Goal: Task Accomplishment & Management: Manage account settings

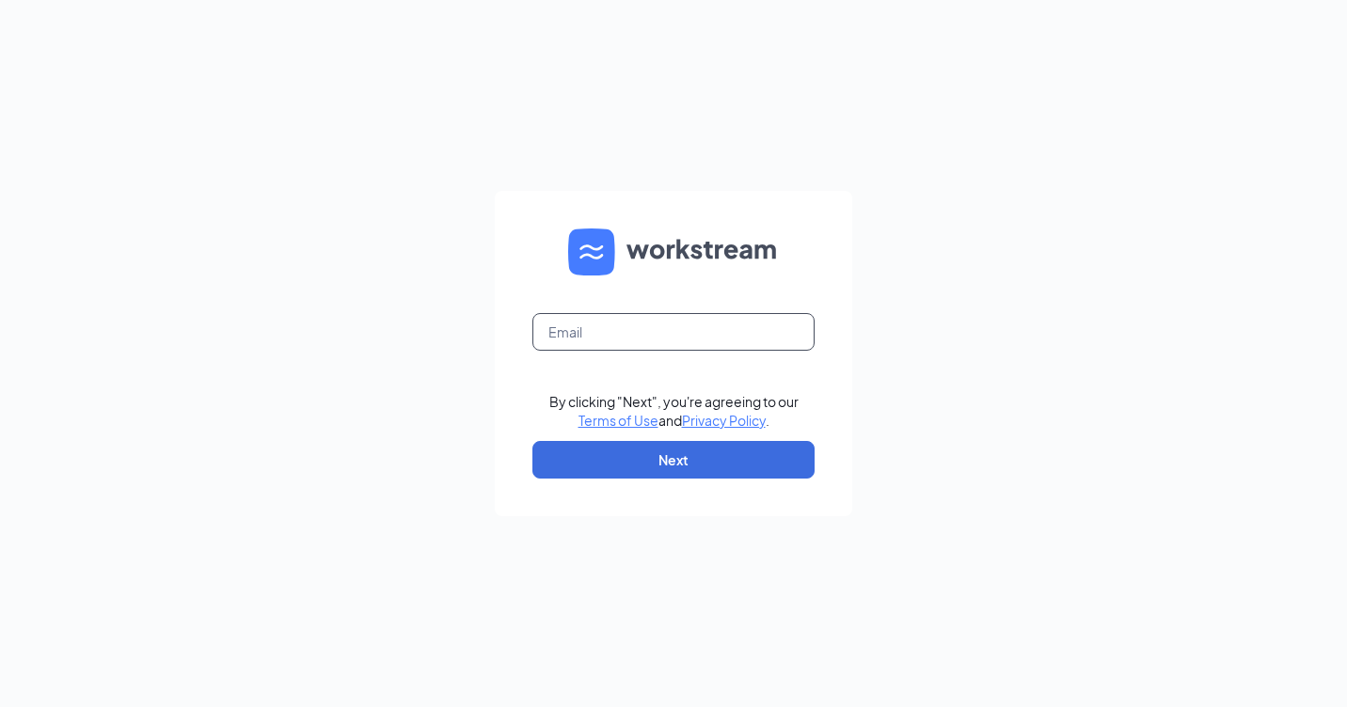
click at [579, 319] on input "text" at bounding box center [673, 332] width 282 height 38
type input "[EMAIL_ADDRESS][DOMAIN_NAME]"
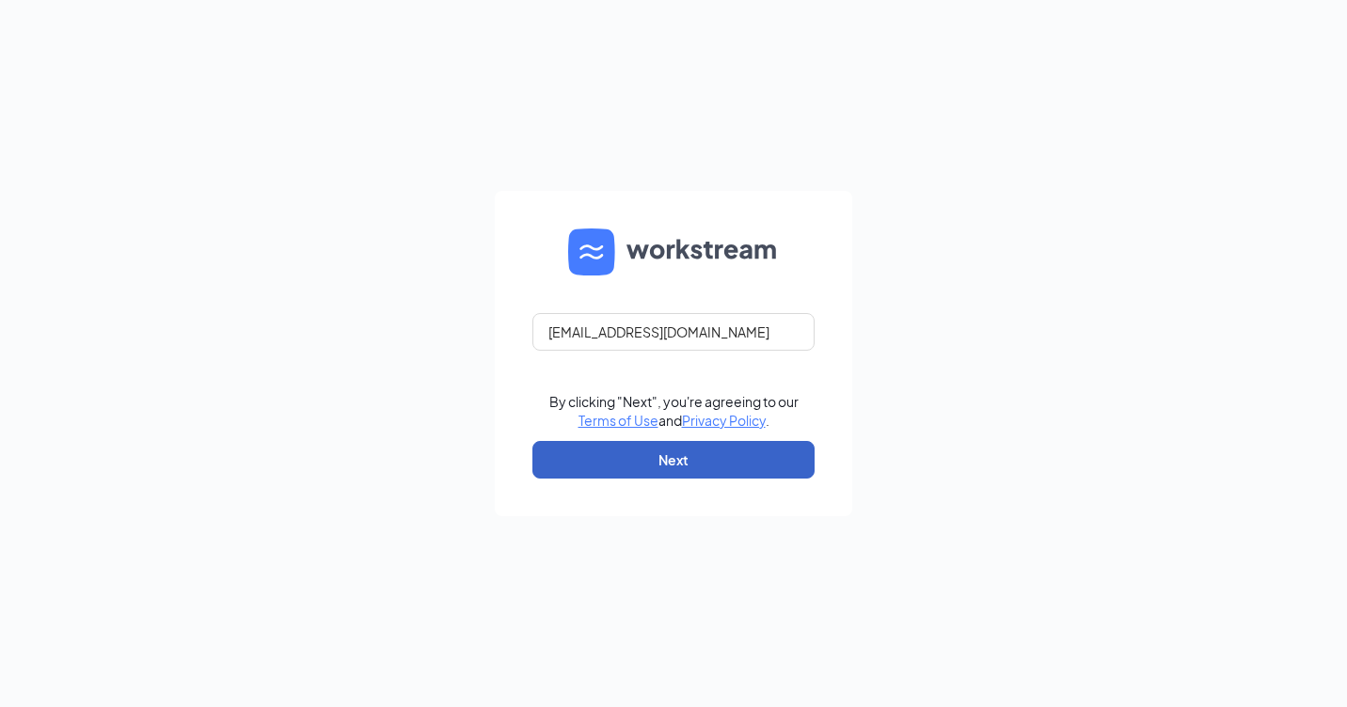
click at [611, 476] on button "Next" at bounding box center [673, 460] width 282 height 38
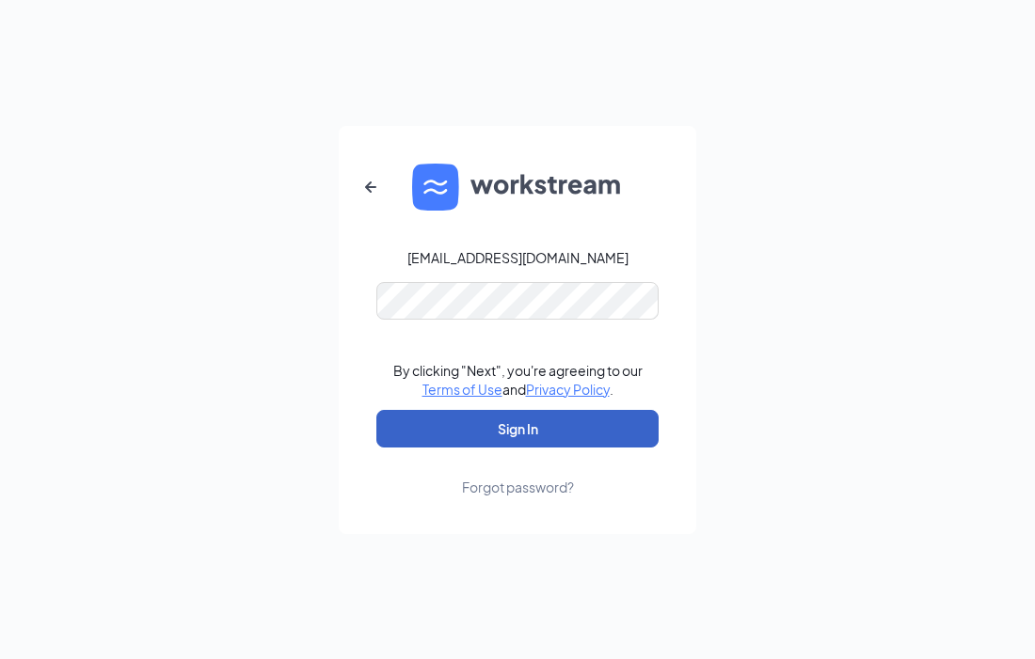
click at [498, 431] on button "Sign In" at bounding box center [517, 429] width 282 height 38
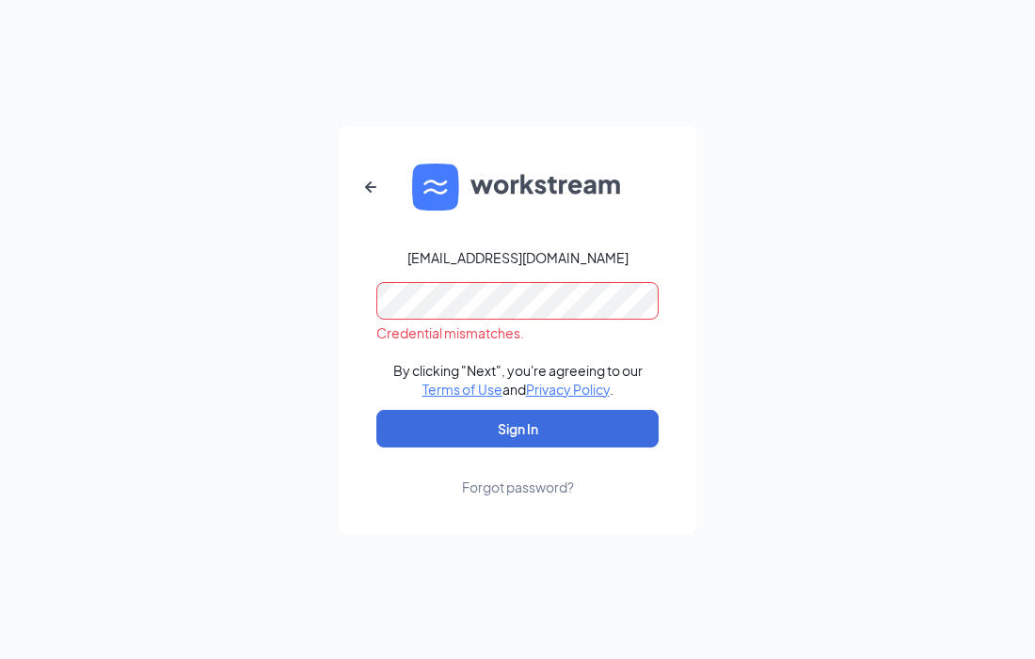
click at [12, 301] on div "rs0292702@tacobell.com Credential mismatches. By clicking "Next", you're agreei…" at bounding box center [517, 329] width 1035 height 659
click at [364, 196] on icon "ArrowLeftNew" at bounding box center [370, 187] width 23 height 23
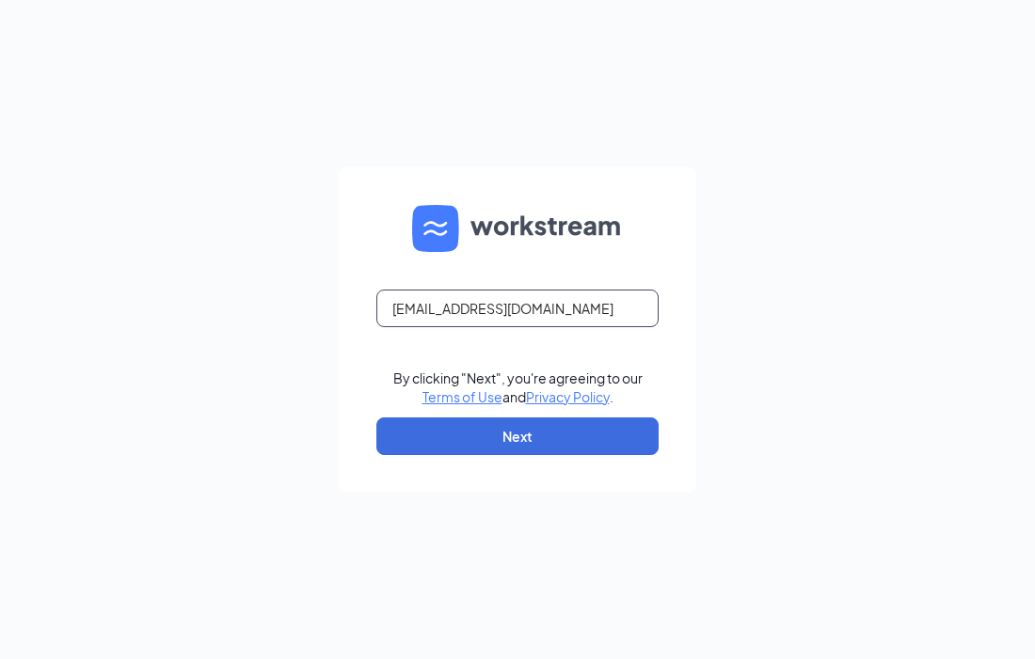
drag, startPoint x: 554, startPoint y: 308, endPoint x: 167, endPoint y: 309, distance: 386.6
click at [167, 310] on div "rs0292702@tacobell.com By clicking "Next", you're agreeing to our Terms of Use …" at bounding box center [517, 329] width 1035 height 659
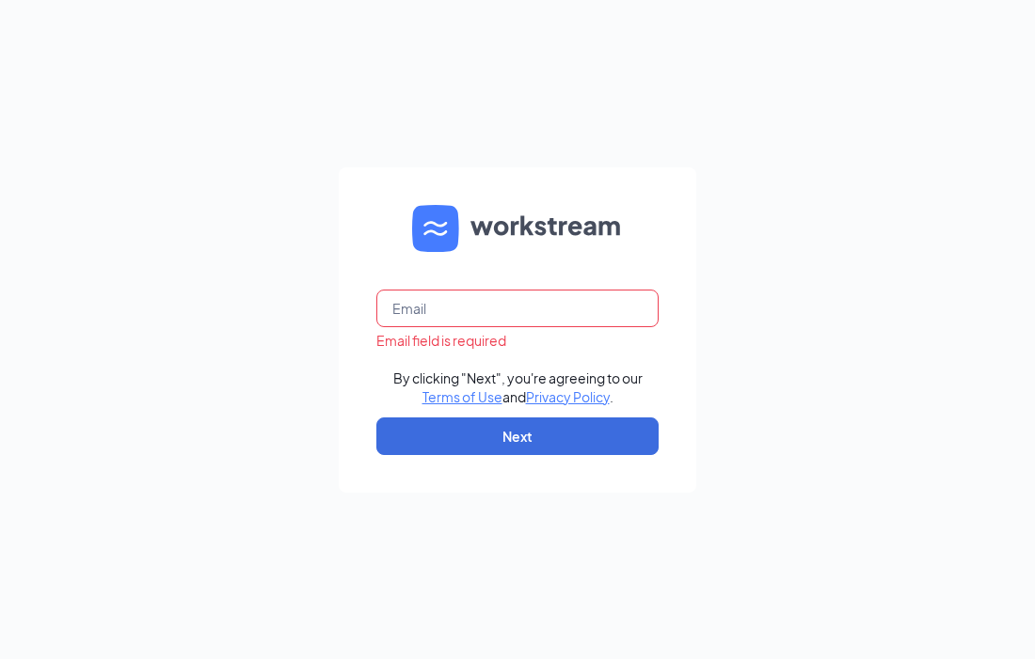
click at [395, 318] on input "text" at bounding box center [517, 309] width 282 height 38
paste input "rs029270@tacobell.com"
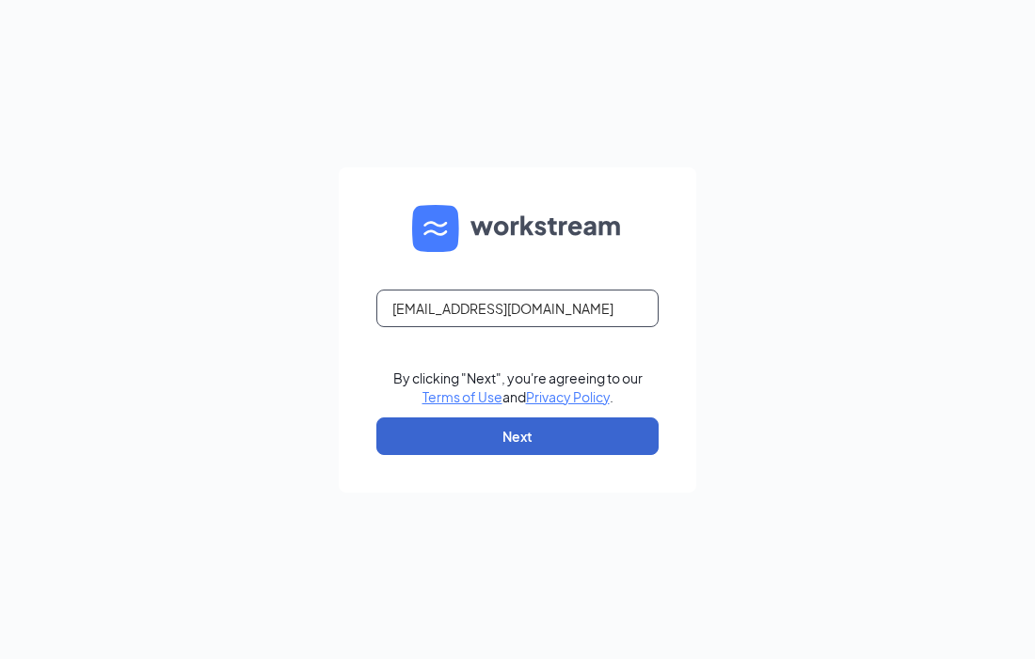
type input "rs029270@tacobell.com"
click at [436, 435] on button "Next" at bounding box center [517, 437] width 282 height 38
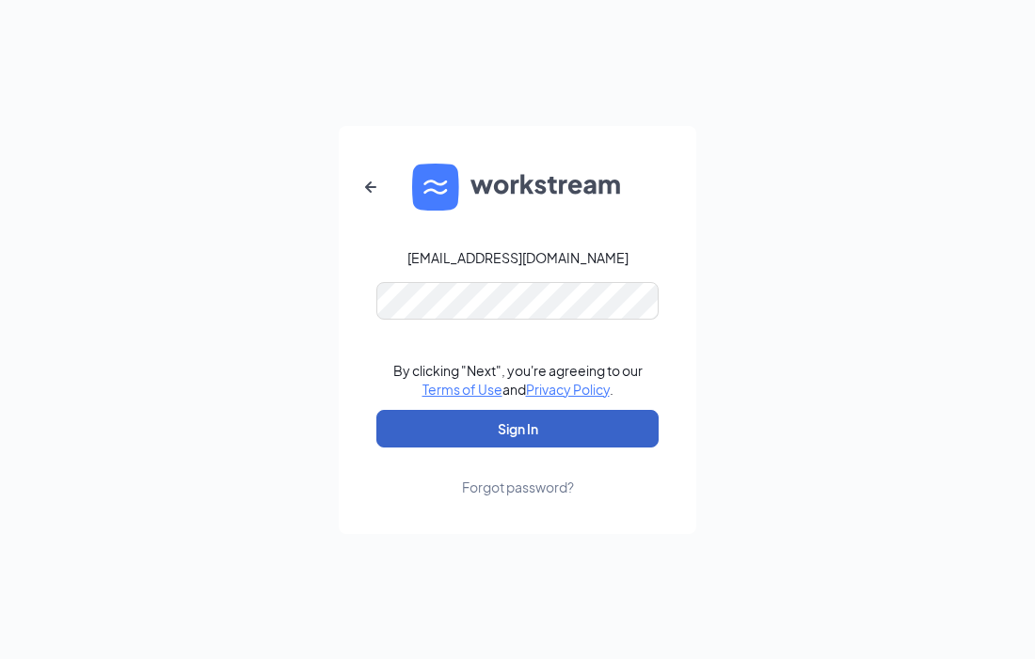
click at [549, 414] on button "Sign In" at bounding box center [517, 429] width 282 height 38
click at [548, 426] on button "Sign In" at bounding box center [517, 429] width 282 height 38
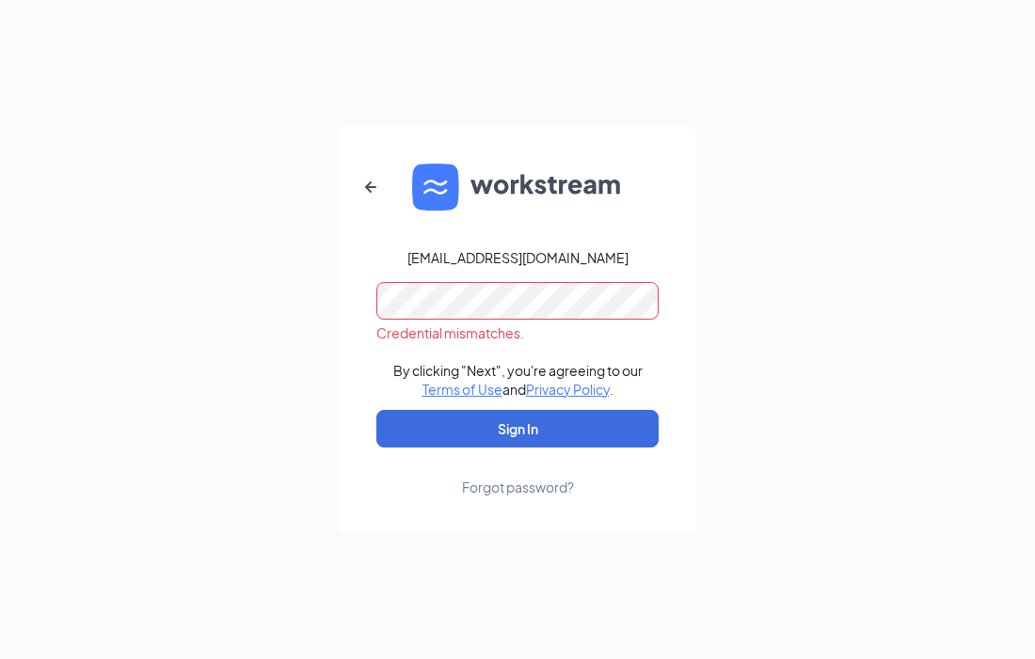
click at [316, 317] on div "rs029270@tacobell.com Credential mismatches. By clicking "Next", you're agreein…" at bounding box center [517, 329] width 1035 height 659
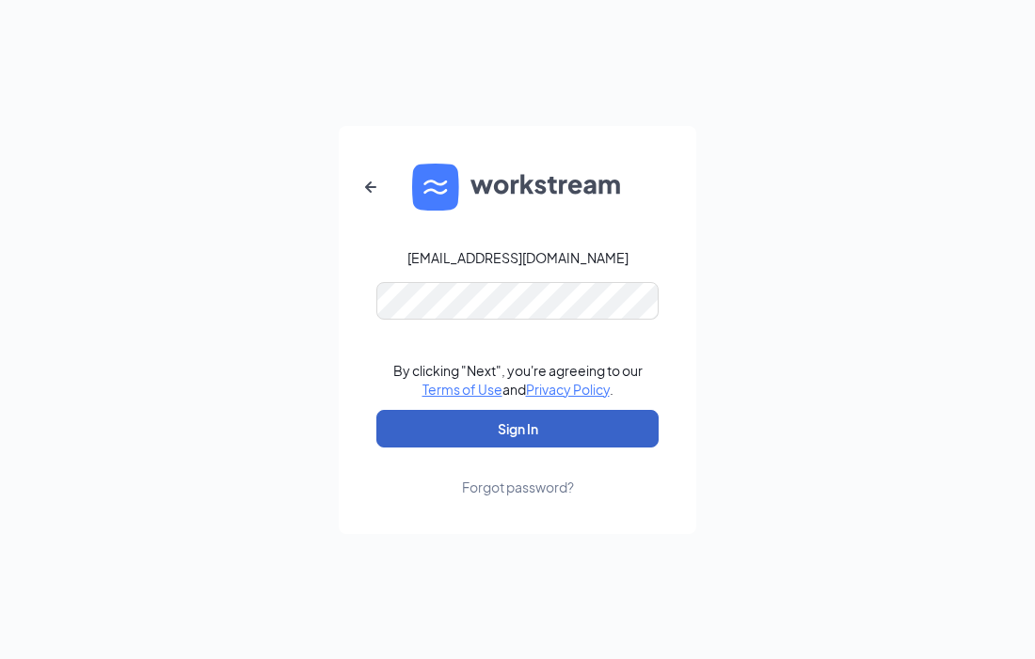
click at [471, 441] on button "Sign In" at bounding box center [517, 429] width 282 height 38
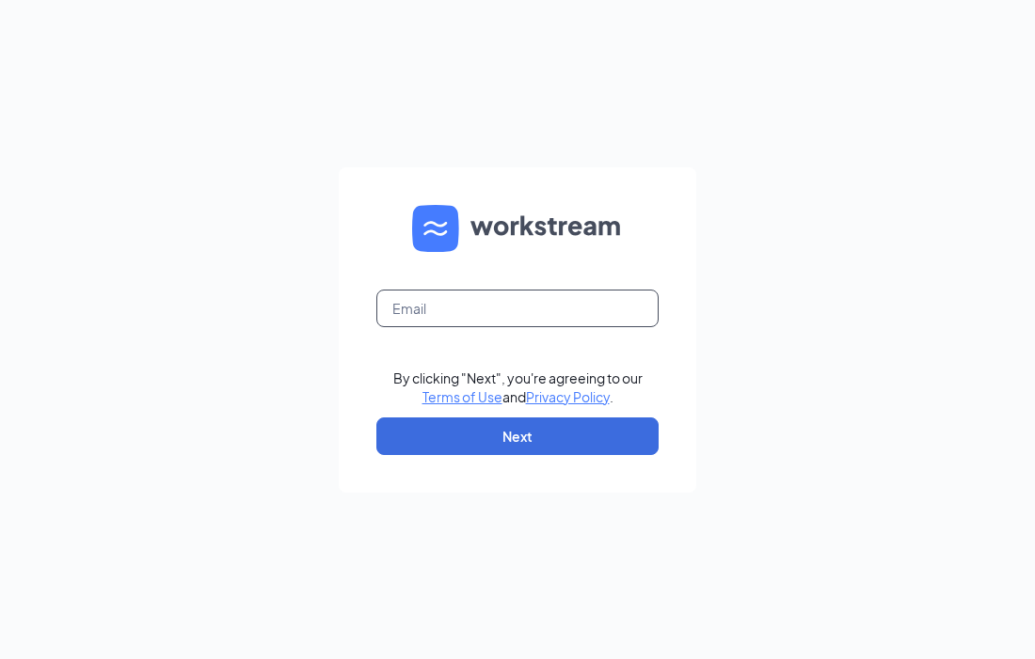
click at [443, 307] on input "text" at bounding box center [517, 309] width 282 height 38
type input "[EMAIL_ADDRESS][DOMAIN_NAME]"
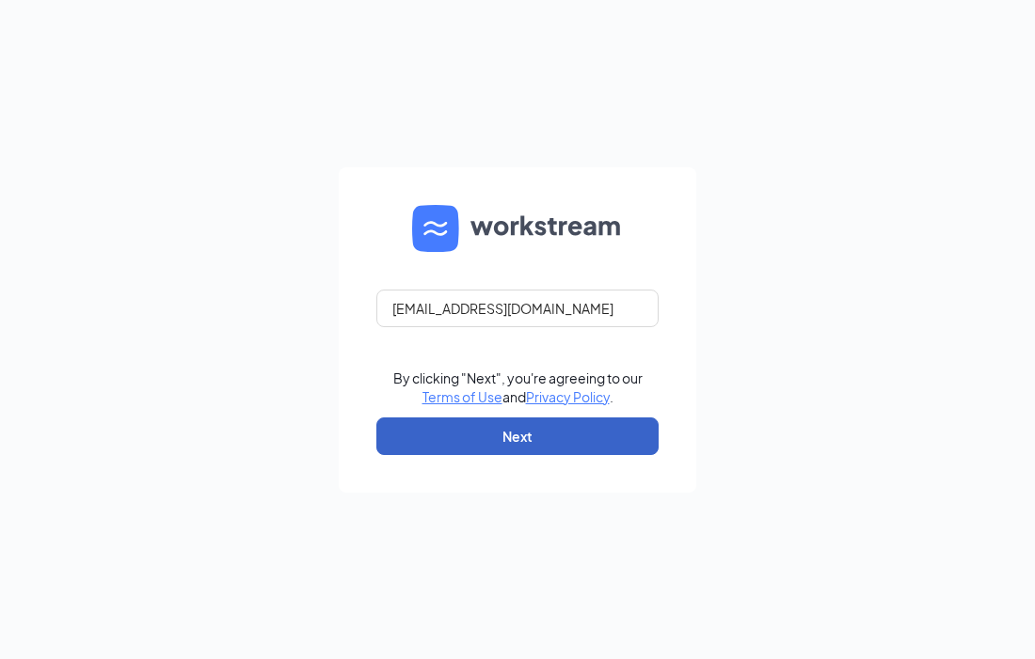
click at [473, 431] on button "Next" at bounding box center [517, 437] width 282 height 38
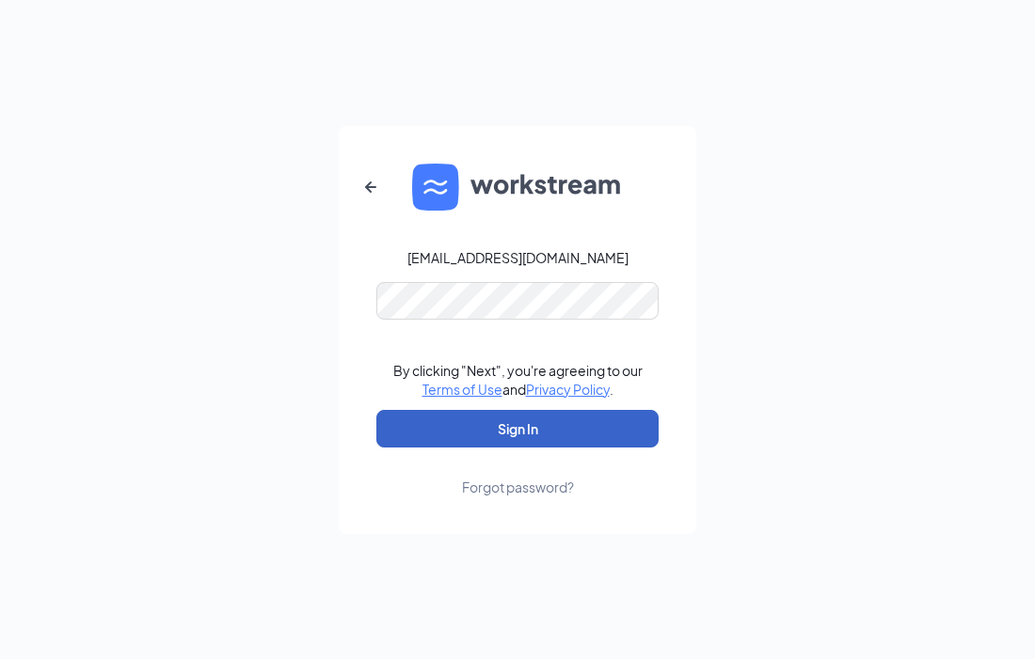
click at [503, 428] on button "Sign In" at bounding box center [517, 429] width 282 height 38
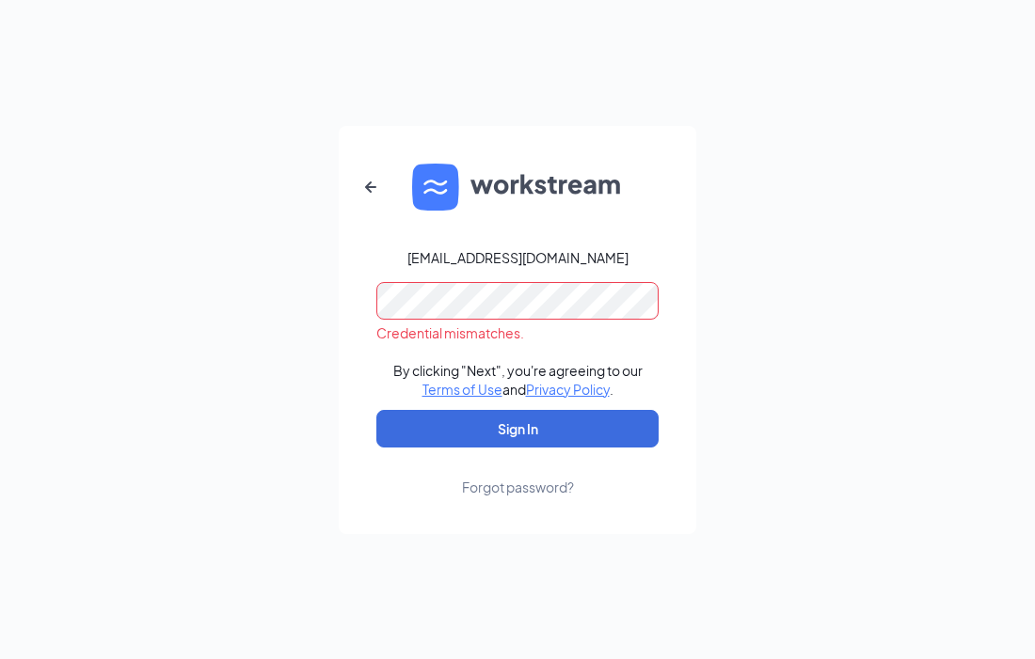
drag, startPoint x: 472, startPoint y: 280, endPoint x: 631, endPoint y: 143, distance: 210.1
click at [0, 345] on html "rs0292702@tacobell.com Credential mismatches. By clicking "Next", you're agreei…" at bounding box center [517, 329] width 1035 height 659
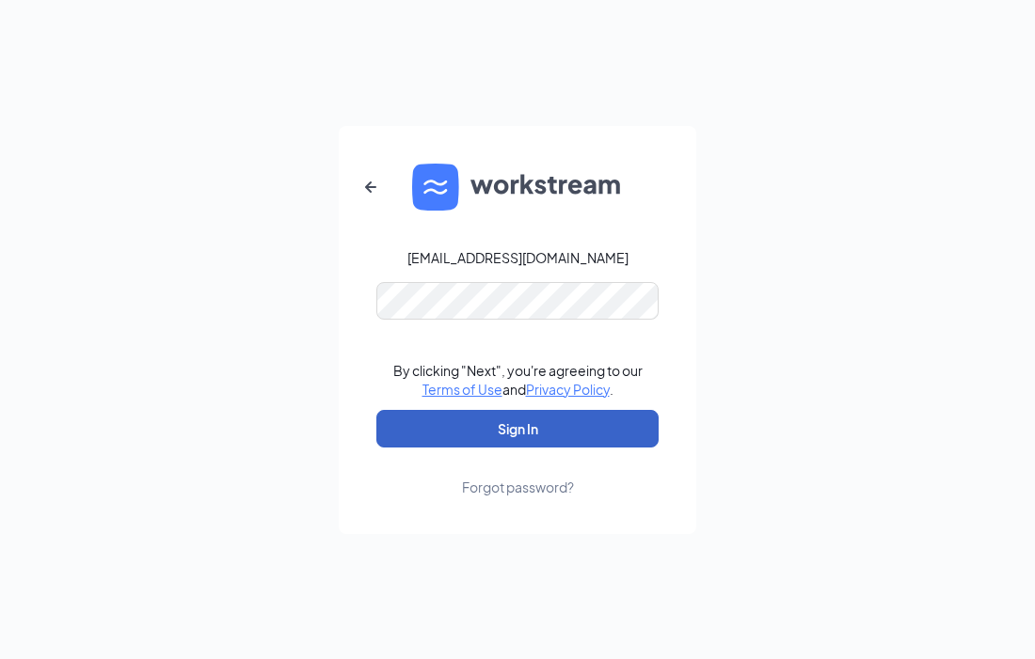
click at [519, 435] on button "Sign In" at bounding box center [517, 429] width 282 height 38
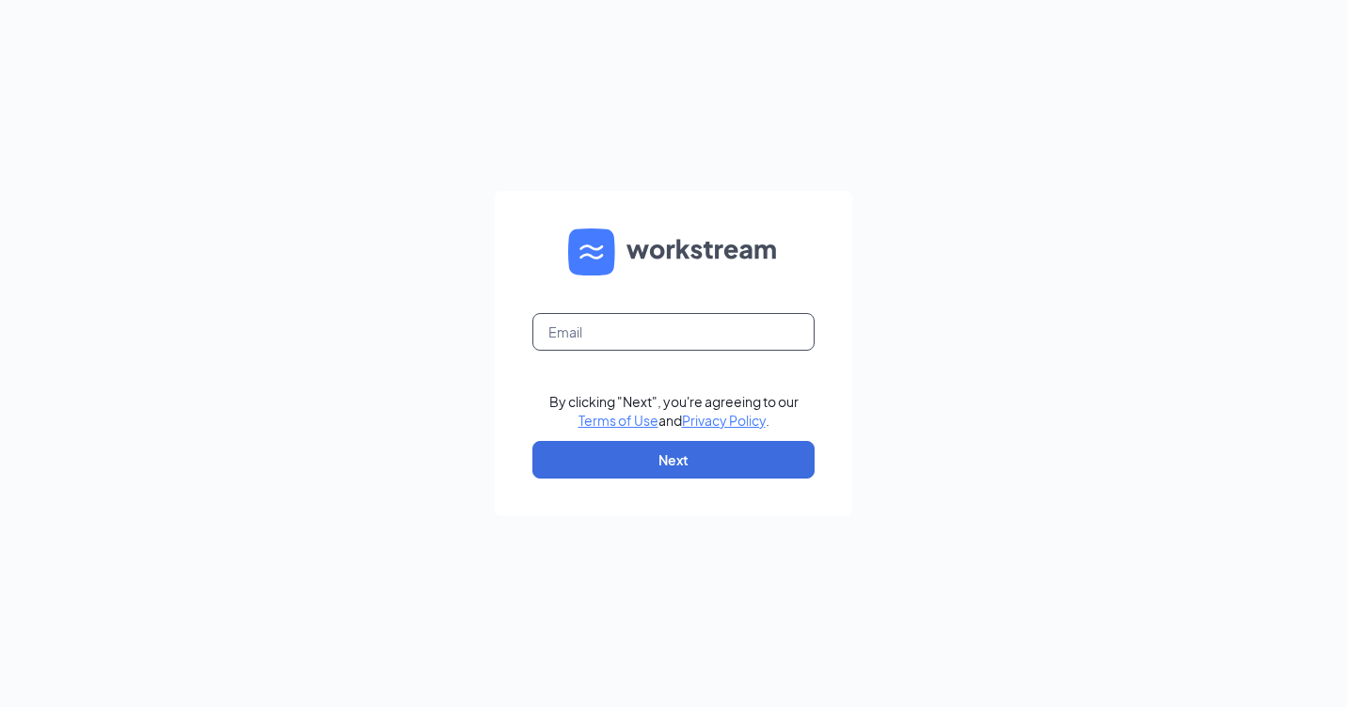
click at [590, 326] on input "text" at bounding box center [673, 332] width 282 height 38
drag, startPoint x: 657, startPoint y: 479, endPoint x: 504, endPoint y: 235, distance: 287.4
click at [504, 235] on form "Email field is required By clicking "Next", you're agreeing to our Terms of Use…" at bounding box center [673, 353] width 357 height 325
click at [717, 345] on input "text" at bounding box center [673, 332] width 282 height 38
type input "[EMAIL_ADDRESS][DOMAIN_NAME]"
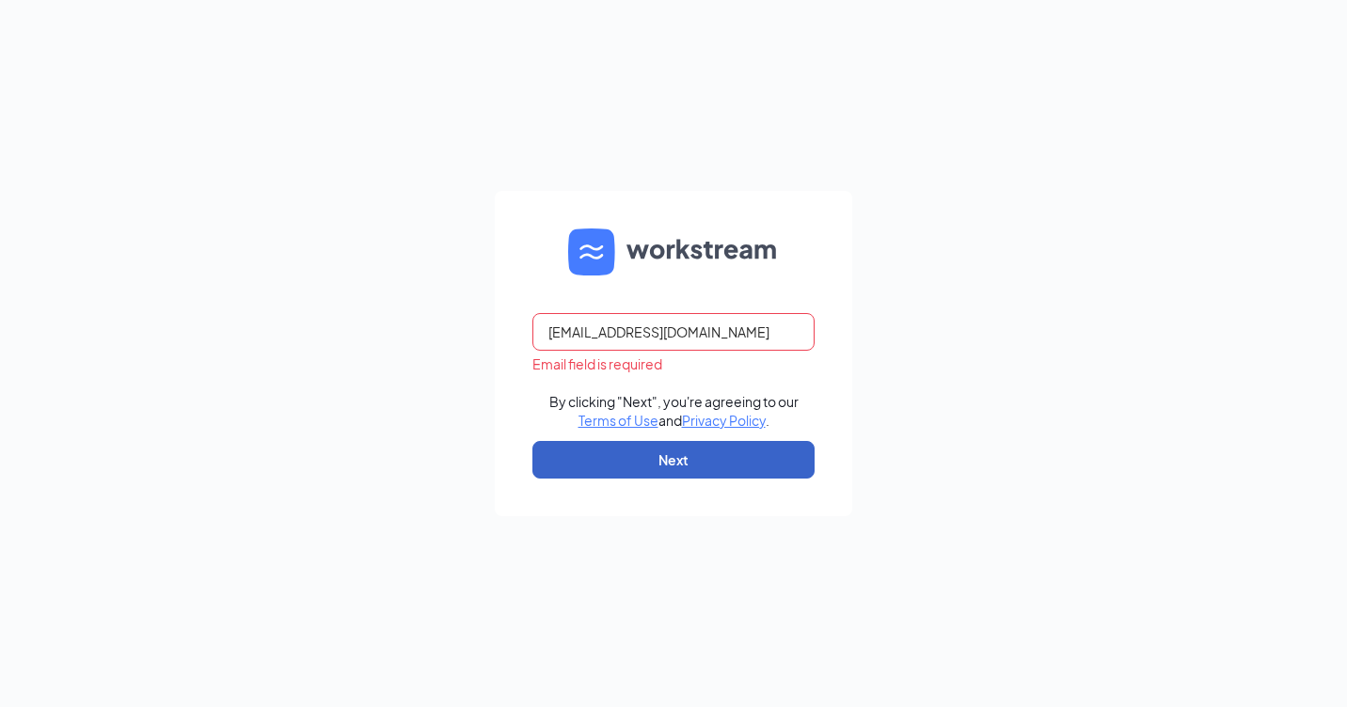
click at [627, 454] on button "Next" at bounding box center [673, 460] width 282 height 38
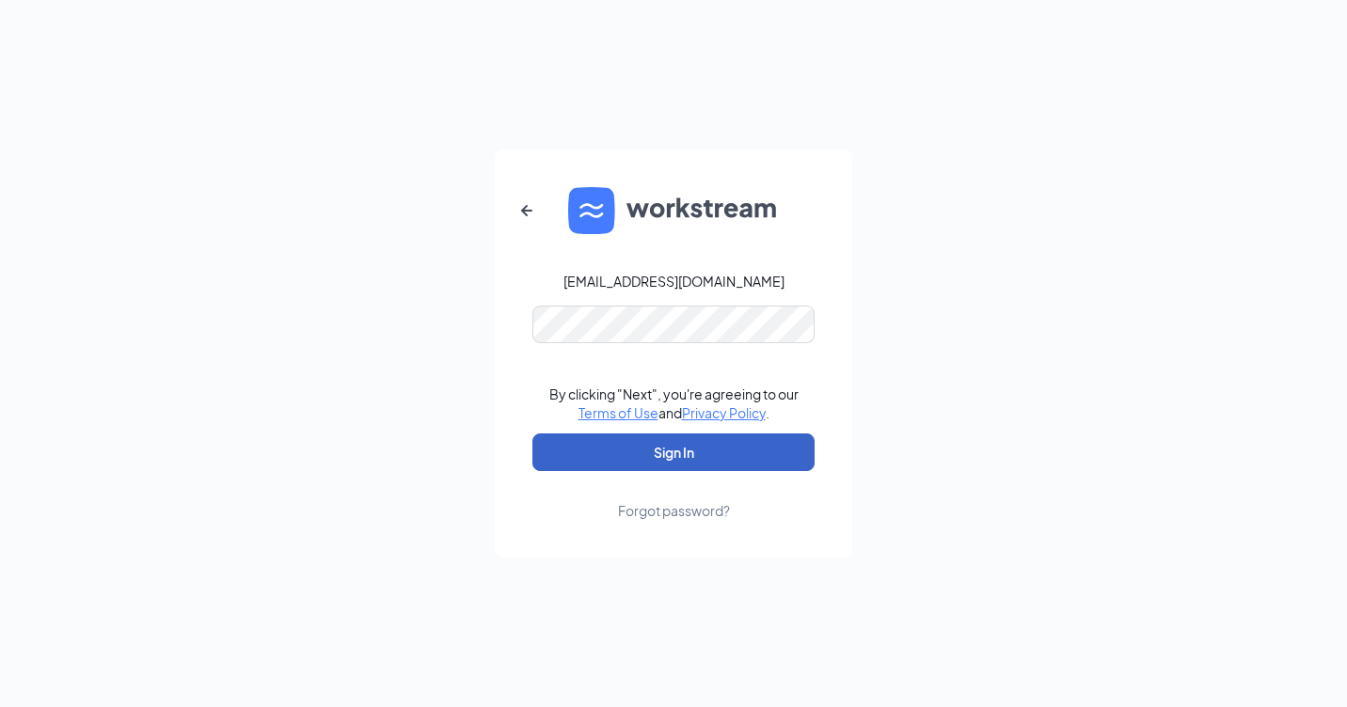
click at [627, 463] on button "Sign In" at bounding box center [673, 453] width 282 height 38
